Goal: Information Seeking & Learning: Find contact information

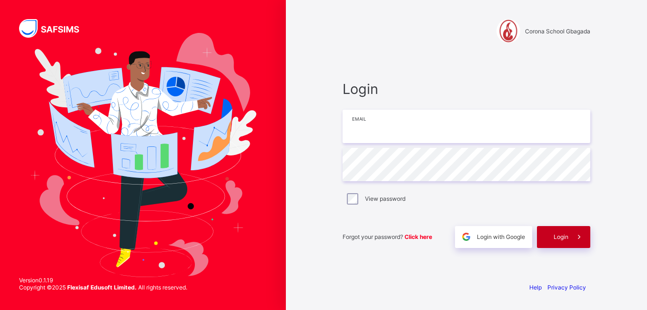
type input "**********"
click at [546, 230] on div "Login" at bounding box center [563, 237] width 53 height 22
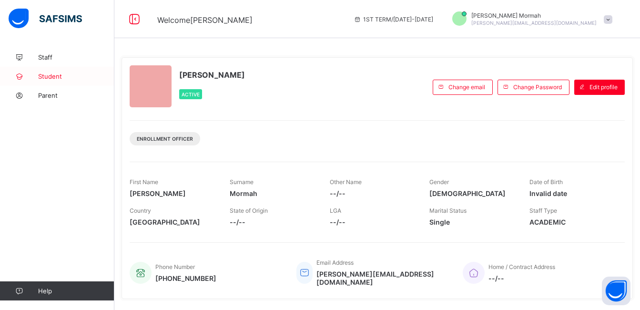
click at [65, 75] on span "Student" at bounding box center [76, 76] width 76 height 8
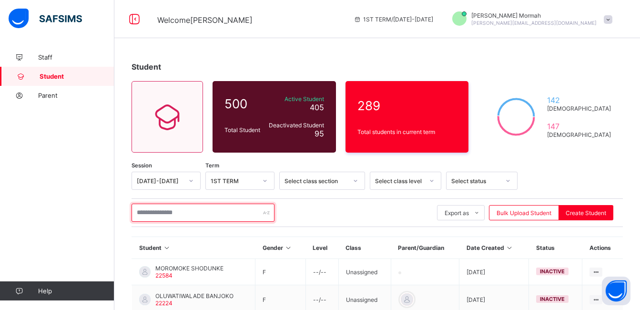
click at [177, 212] on input "text" at bounding box center [202, 212] width 143 height 18
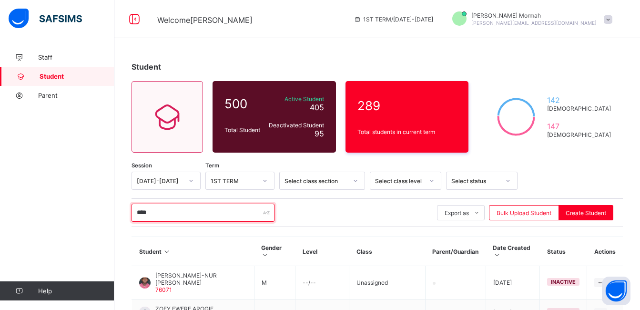
type input "****"
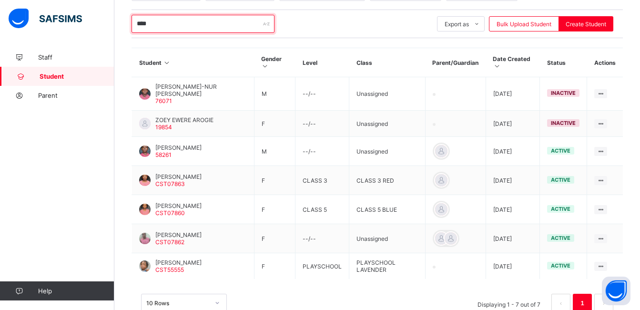
scroll to position [193, 0]
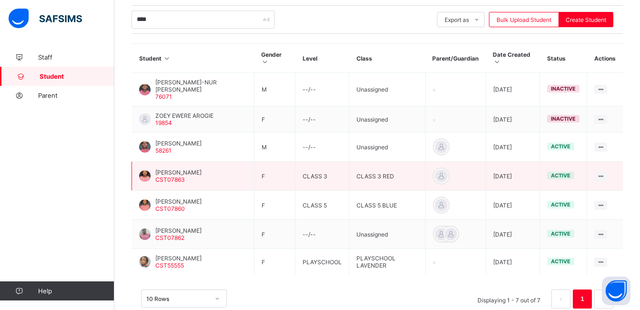
click at [198, 172] on span "[PERSON_NAME]" at bounding box center [178, 172] width 46 height 7
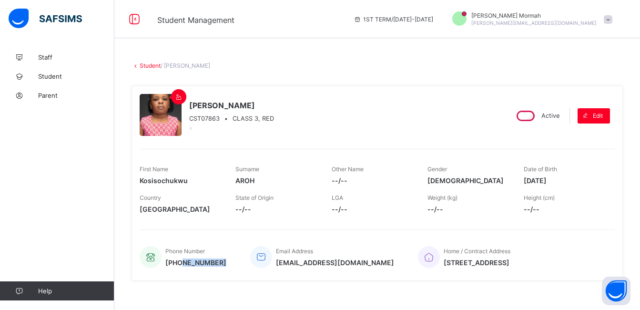
drag, startPoint x: 223, startPoint y: 260, endPoint x: 182, endPoint y: 259, distance: 41.0
click at [182, 259] on span "[PHONE_NUMBER]" at bounding box center [195, 262] width 61 height 8
copy span "8039313954"
click at [68, 72] on span "Student" at bounding box center [76, 76] width 76 height 8
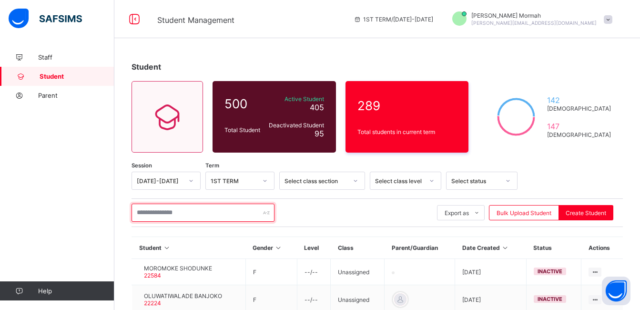
click at [172, 212] on input "text" at bounding box center [202, 212] width 143 height 18
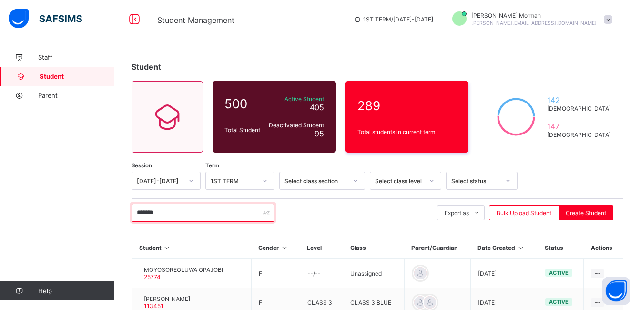
type input "*******"
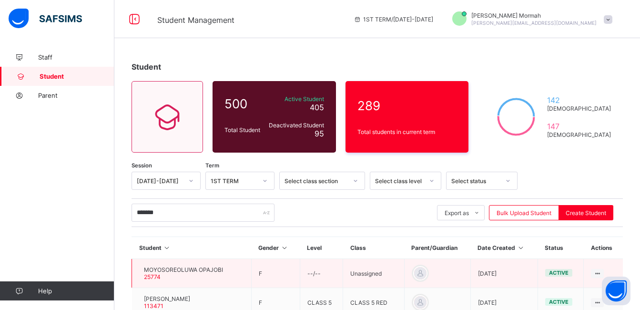
click at [195, 265] on td "MOYOSOREOLUWA OPAJOBI 25774" at bounding box center [192, 273] width 120 height 29
drag, startPoint x: 190, startPoint y: 286, endPoint x: 194, endPoint y: 277, distance: 10.0
click at [194, 277] on td "MOYOSOREOLUWA OPAJOBI 25774" at bounding box center [192, 273] width 120 height 29
click at [194, 277] on div "MOYOSOREOLUWA OPAJOBI 25774" at bounding box center [183, 273] width 79 height 14
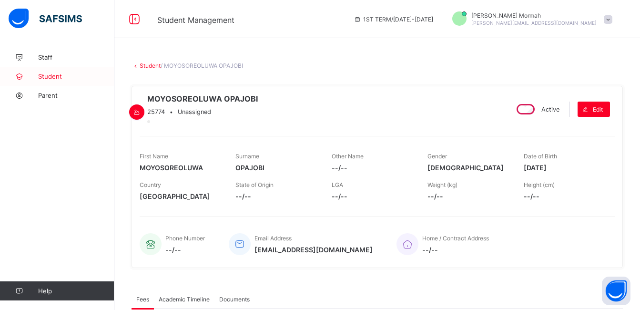
click at [48, 69] on link "Student" at bounding box center [57, 76] width 114 height 19
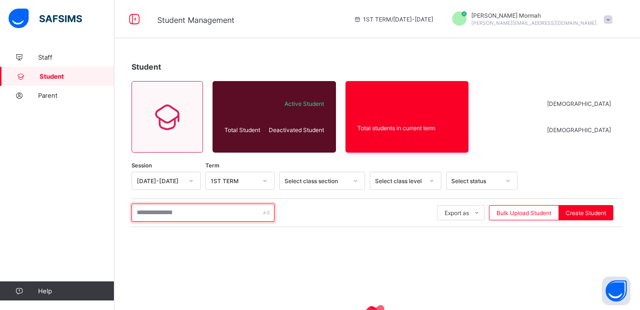
click at [160, 214] on input "text" at bounding box center [202, 212] width 143 height 18
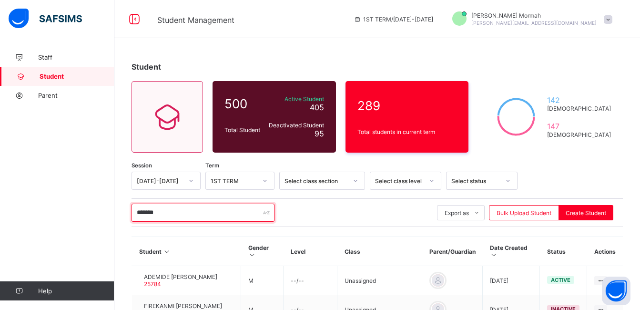
type input "*******"
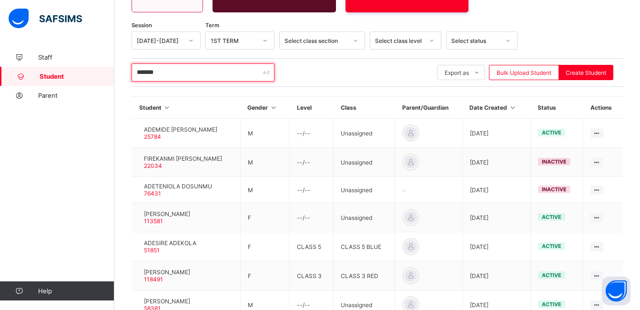
scroll to position [143, 0]
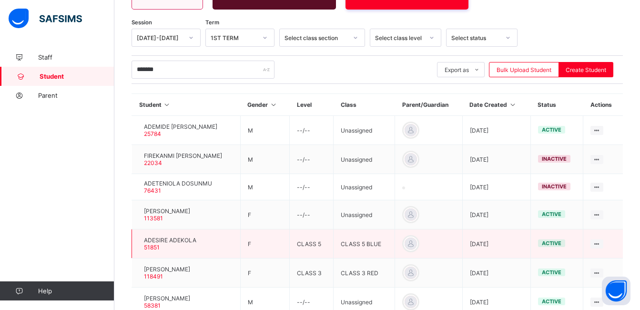
click at [185, 238] on span "ADESIRE ADEKOLA" at bounding box center [170, 239] width 52 height 7
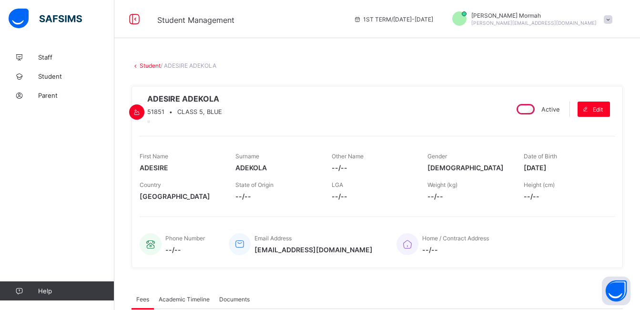
click at [298, 124] on div "ADESIRE ADEKOLA 51851 • CLASS 5, BLUE" at bounding box center [320, 109] width 360 height 30
click at [62, 71] on link "Student" at bounding box center [57, 76] width 114 height 19
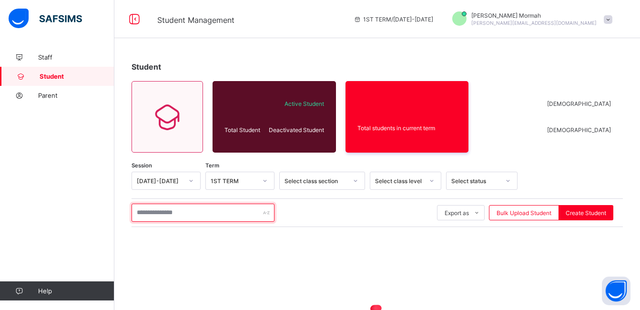
click at [177, 212] on input "text" at bounding box center [202, 212] width 143 height 18
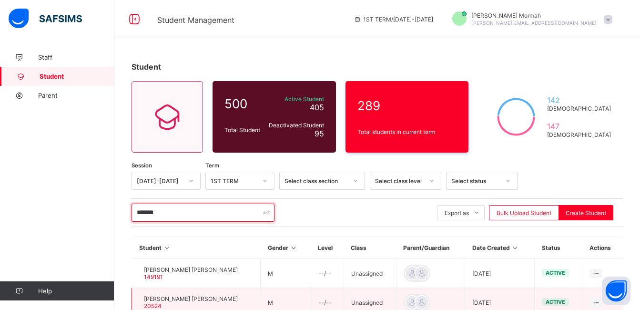
type input "*******"
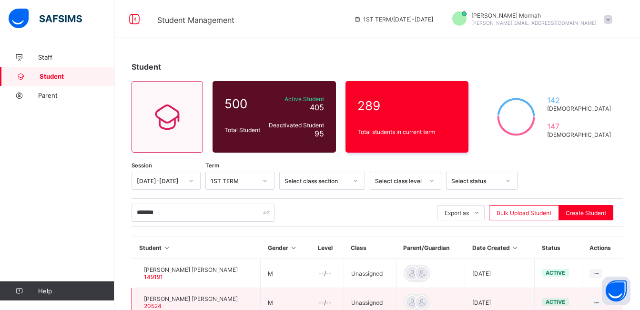
click at [237, 301] on span "[PERSON_NAME] [PERSON_NAME]" at bounding box center [191, 298] width 94 height 7
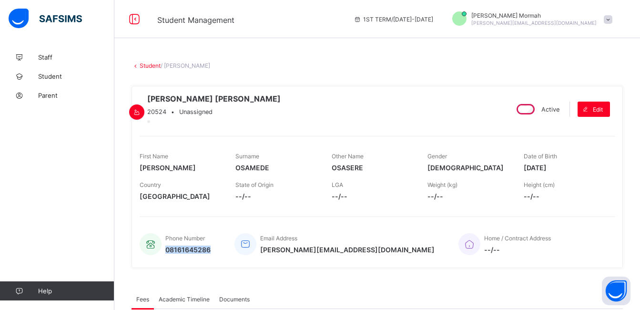
drag, startPoint x: 211, startPoint y: 263, endPoint x: 165, endPoint y: 260, distance: 46.3
click at [165, 260] on div "Phone Number 08161645286 Email Address [PERSON_NAME][EMAIL_ADDRESS][DOMAIN_NAME…" at bounding box center [377, 243] width 475 height 31
copy span "08161645286"
click at [56, 71] on link "Student" at bounding box center [57, 76] width 114 height 19
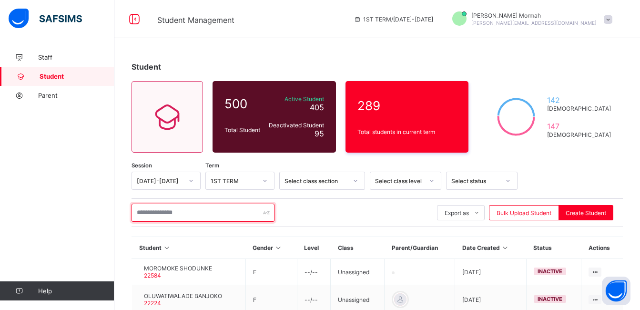
click at [187, 208] on input "text" at bounding box center [202, 212] width 143 height 18
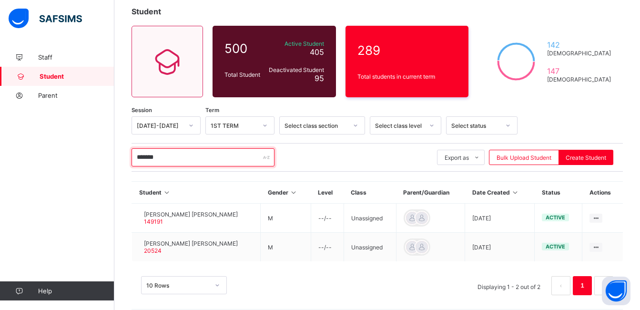
scroll to position [64, 0]
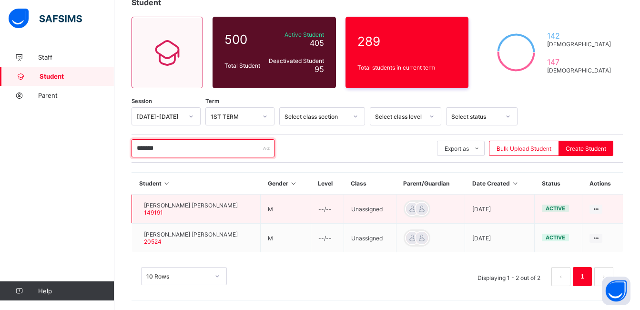
type input "*******"
click at [202, 210] on div "[PERSON_NAME] OSAMEDE 149191" at bounding box center [191, 208] width 94 height 14
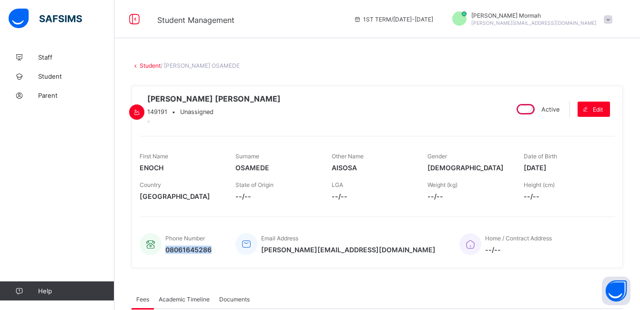
drag, startPoint x: 202, startPoint y: 210, endPoint x: 212, endPoint y: 263, distance: 54.4
click at [212, 260] on div "Phone Number 08061645286 Email Address [PERSON_NAME][EMAIL_ADDRESS][DOMAIN_NAME…" at bounding box center [377, 243] width 475 height 31
drag, startPoint x: 212, startPoint y: 263, endPoint x: 261, endPoint y: 290, distance: 55.8
click at [46, 60] on span "Staff" at bounding box center [76, 57] width 76 height 8
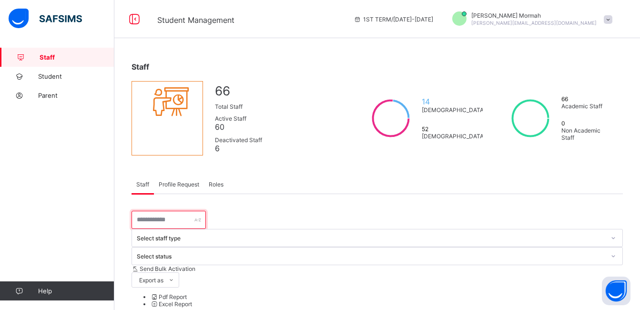
click at [159, 219] on input "text" at bounding box center [168, 219] width 74 height 18
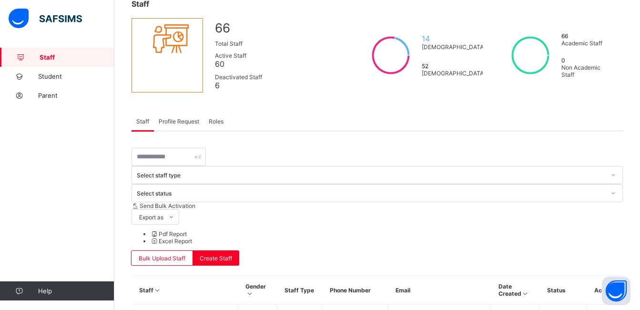
scroll to position [63, 0]
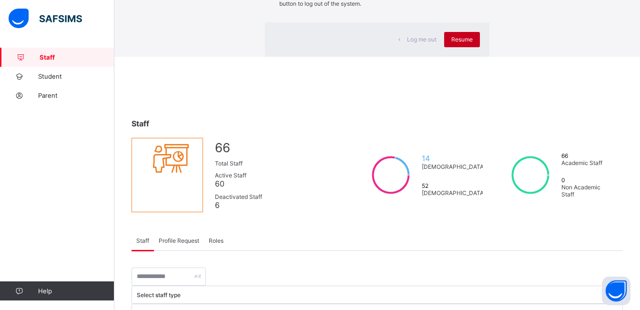
click at [451, 43] on span "Resume" at bounding box center [461, 39] width 21 height 7
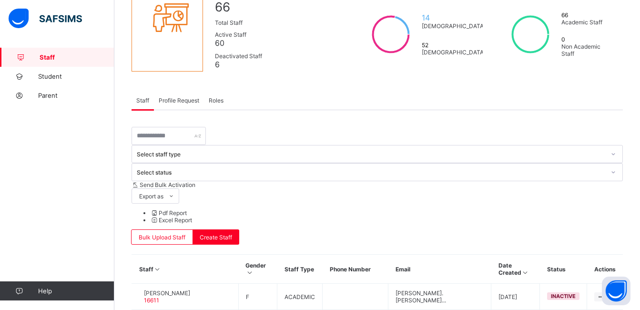
scroll to position [90, 0]
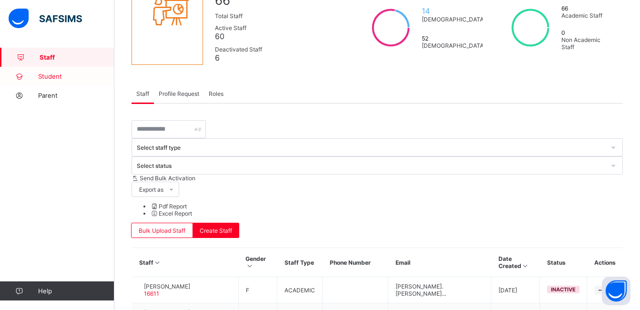
click at [60, 73] on span "Student" at bounding box center [76, 76] width 76 height 8
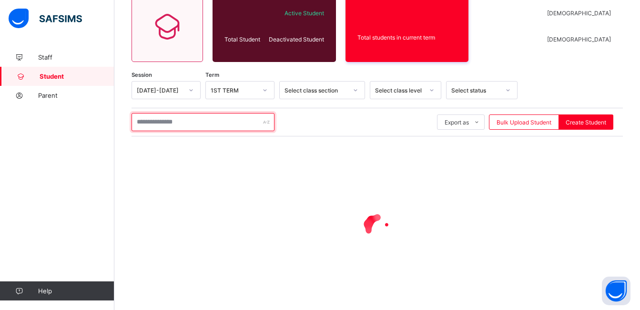
click at [183, 120] on input "text" at bounding box center [202, 122] width 143 height 18
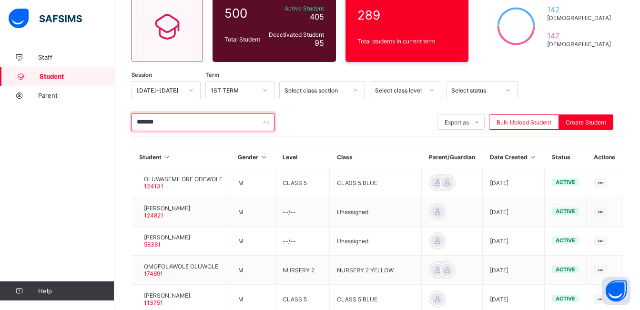
type input "*******"
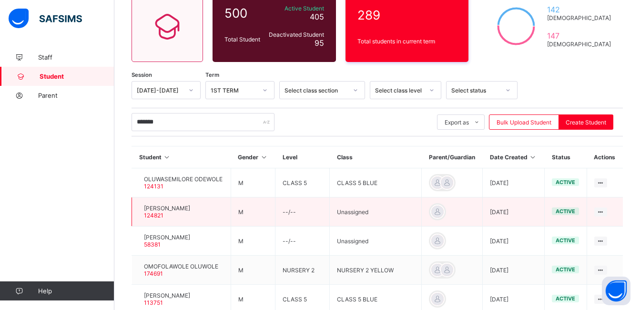
click at [155, 206] on div "[PERSON_NAME] 124821" at bounding box center [164, 211] width 51 height 14
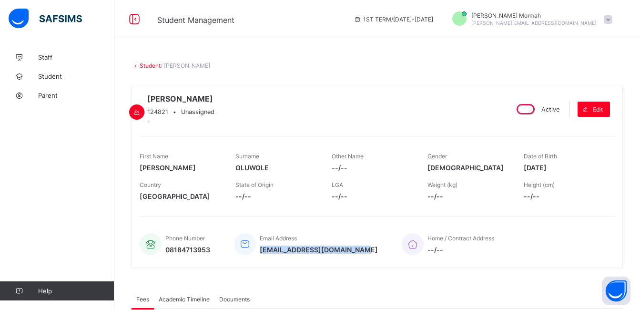
drag, startPoint x: 359, startPoint y: 265, endPoint x: 260, endPoint y: 269, distance: 99.1
click at [260, 260] on div "Email Address [EMAIL_ADDRESS][DOMAIN_NAME]" at bounding box center [306, 243] width 144 height 31
copy span "[EMAIL_ADDRESS][DOMAIN_NAME]"
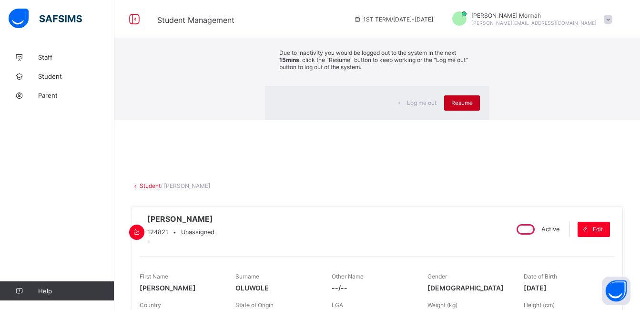
click at [444, 110] on div "Resume" at bounding box center [462, 102] width 36 height 15
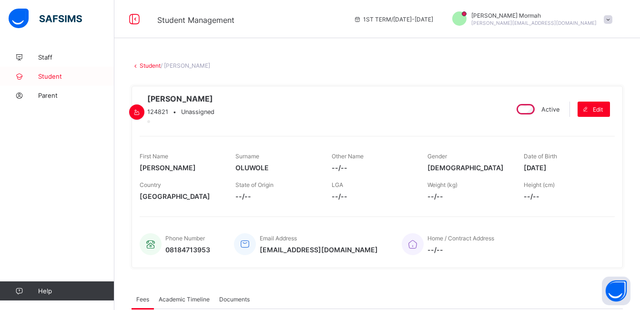
click at [60, 79] on span "Student" at bounding box center [76, 76] width 76 height 8
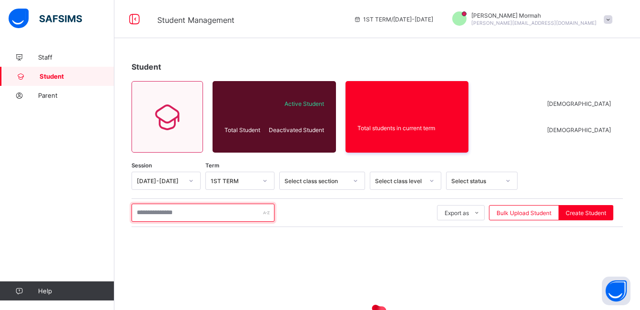
click at [145, 206] on input "text" at bounding box center [202, 212] width 143 height 18
type input "******"
click at [213, 217] on input "******" at bounding box center [202, 212] width 143 height 18
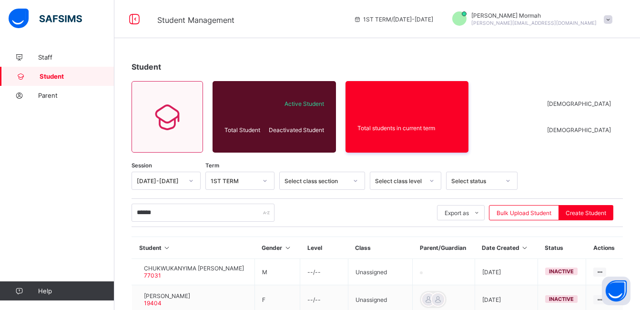
click at [365, 207] on div "****** Export as Pdf Report Excel Report Excel Report (LMS) Bulk Upload Student…" at bounding box center [376, 212] width 491 height 18
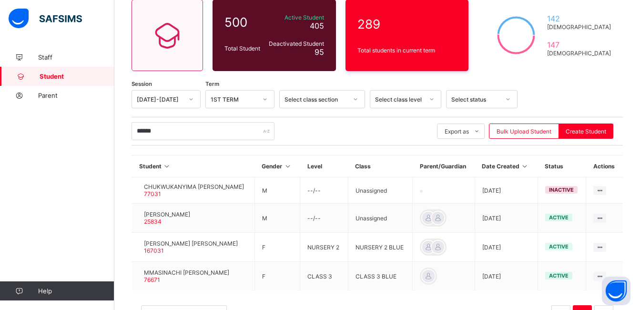
scroll to position [78, 0]
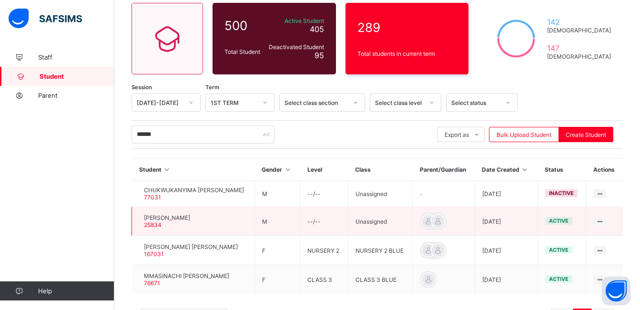
click at [159, 215] on span "[PERSON_NAME]" at bounding box center [167, 217] width 46 height 7
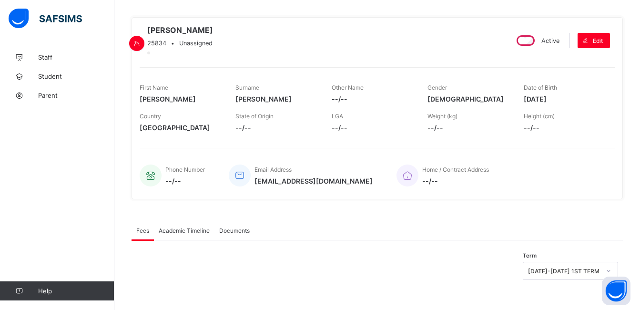
scroll to position [85, 0]
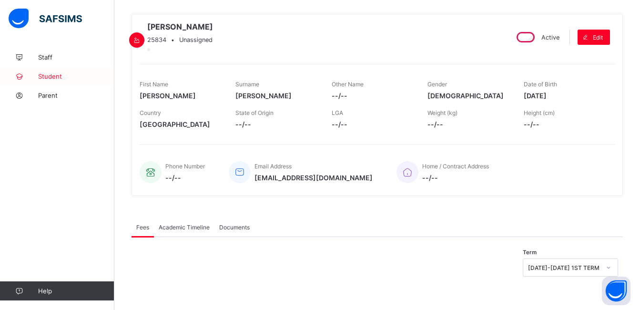
click at [71, 74] on span "Student" at bounding box center [76, 76] width 76 height 8
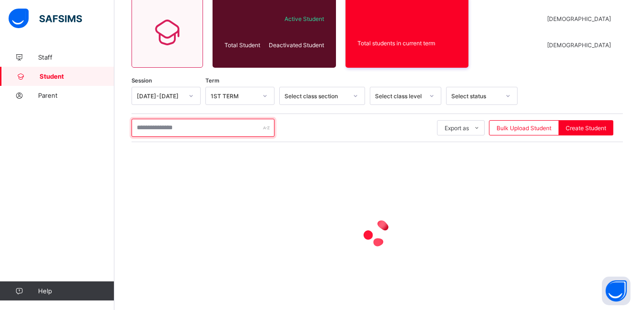
click at [184, 132] on input "text" at bounding box center [202, 128] width 143 height 18
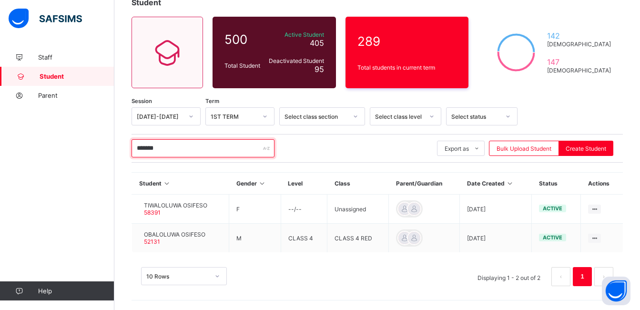
scroll to position [64, 0]
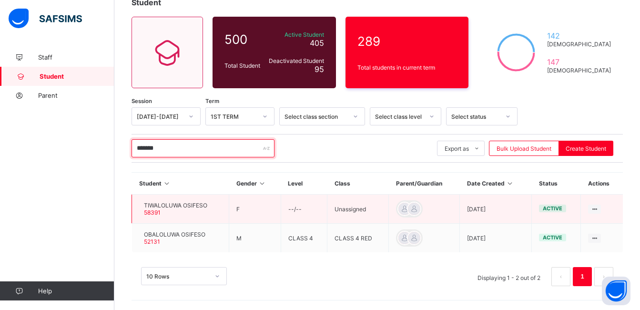
type input "*******"
click at [221, 205] on td "TIWALOLUWA OSIFESO 58391" at bounding box center [180, 208] width 97 height 29
click at [203, 212] on div "TIWALOLUWA OSIFESO 58391" at bounding box center [175, 208] width 63 height 14
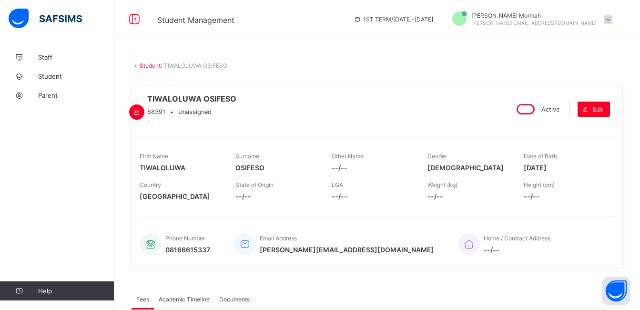
drag, startPoint x: 303, startPoint y: 264, endPoint x: 264, endPoint y: 264, distance: 39.5
click at [264, 253] on span "[PERSON_NAME][EMAIL_ADDRESS][DOMAIN_NAME]" at bounding box center [347, 249] width 174 height 8
drag, startPoint x: 262, startPoint y: 264, endPoint x: 338, endPoint y: 263, distance: 75.7
click at [338, 260] on div "Phone Number 08166615337 Email Address [PERSON_NAME][EMAIL_ADDRESS][DOMAIN_NAME…" at bounding box center [377, 243] width 475 height 31
copy span ".[PERSON_NAME][EMAIL_ADDRESS][DOMAIN_NAME]"
